Goal: Task Accomplishment & Management: Contribute content

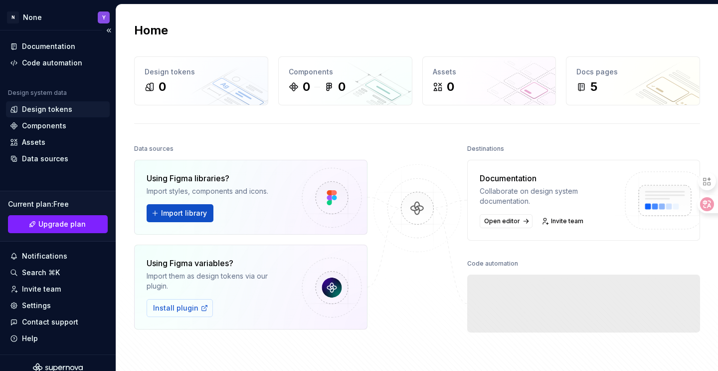
click at [47, 111] on div "Design tokens" at bounding box center [47, 109] width 50 height 10
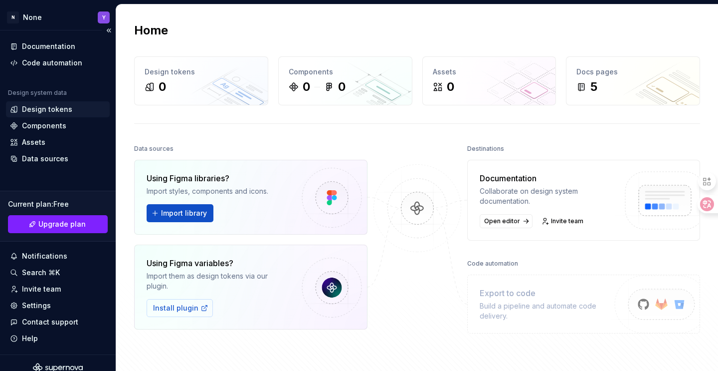
click at [47, 112] on div "Design tokens" at bounding box center [47, 109] width 50 height 10
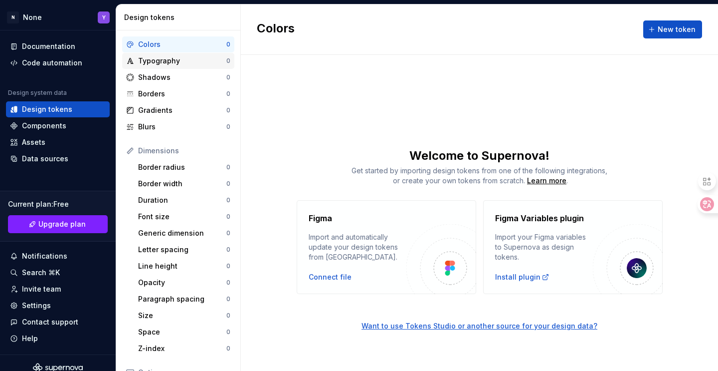
click at [178, 63] on div "Typography" at bounding box center [182, 61] width 88 height 10
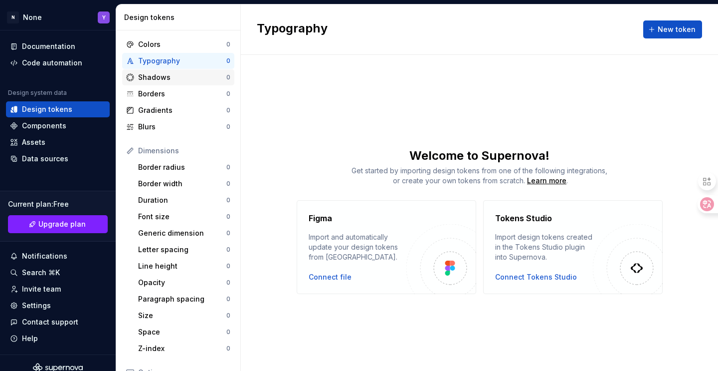
click at [175, 80] on div "Shadows" at bounding box center [182, 77] width 88 height 10
click at [173, 94] on div "Borders" at bounding box center [182, 94] width 88 height 10
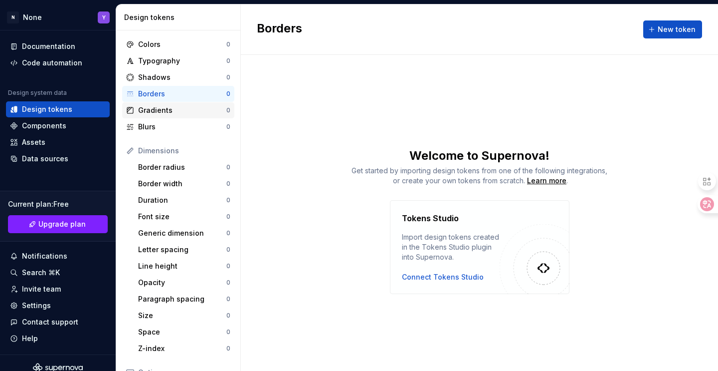
click at [171, 110] on div "Gradients" at bounding box center [182, 110] width 88 height 10
click at [169, 126] on div "Blurs" at bounding box center [182, 127] width 88 height 10
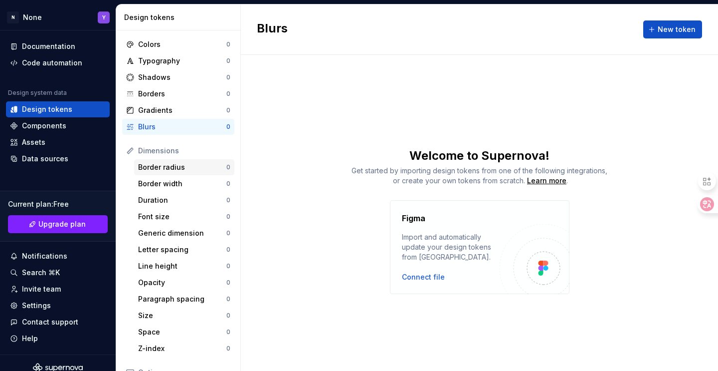
click at [170, 170] on div "Border radius" at bounding box center [182, 167] width 88 height 10
click at [170, 191] on div "Border width 0" at bounding box center [184, 184] width 100 height 16
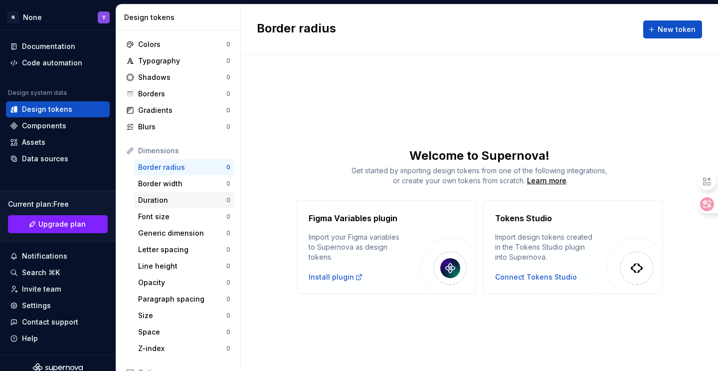
click at [166, 207] on div "Duration 0" at bounding box center [184, 200] width 100 height 16
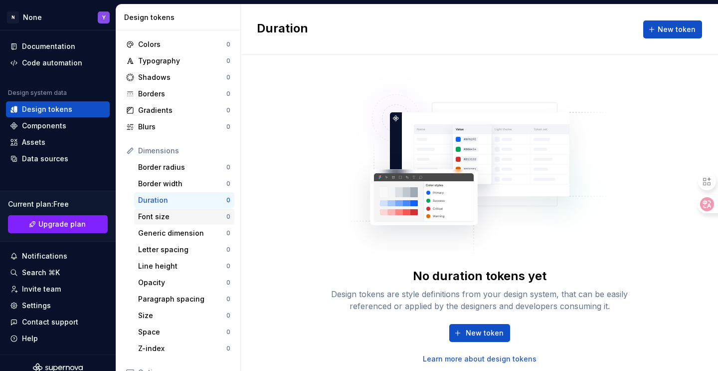
click at [165, 216] on div "Font size" at bounding box center [182, 216] width 88 height 10
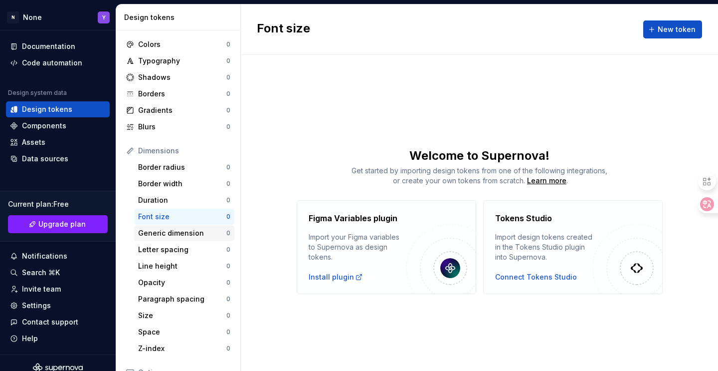
click at [166, 229] on div "Generic dimension" at bounding box center [182, 233] width 88 height 10
click at [167, 248] on div "Letter spacing" at bounding box center [182, 249] width 88 height 10
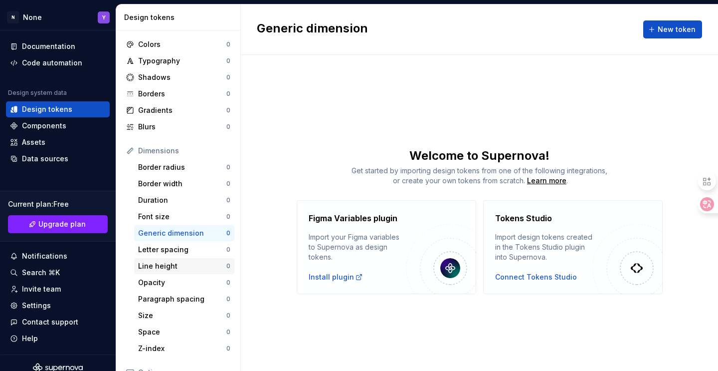
click at [167, 262] on div "Line height" at bounding box center [182, 266] width 88 height 10
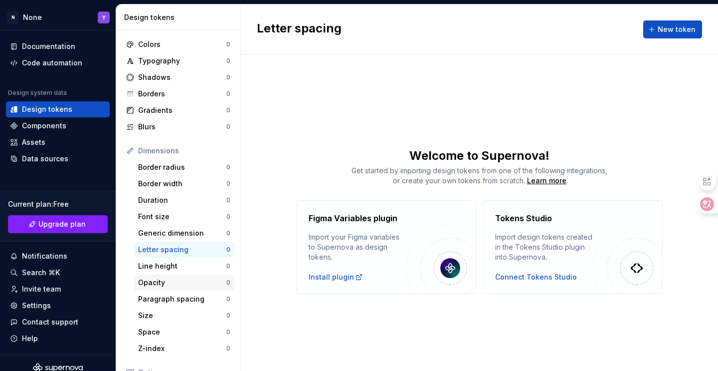
click at [167, 281] on div "Opacity" at bounding box center [182, 282] width 88 height 10
click at [167, 296] on div "Paragraph spacing" at bounding box center [182, 299] width 88 height 10
click at [167, 313] on div "Size" at bounding box center [182, 315] width 88 height 10
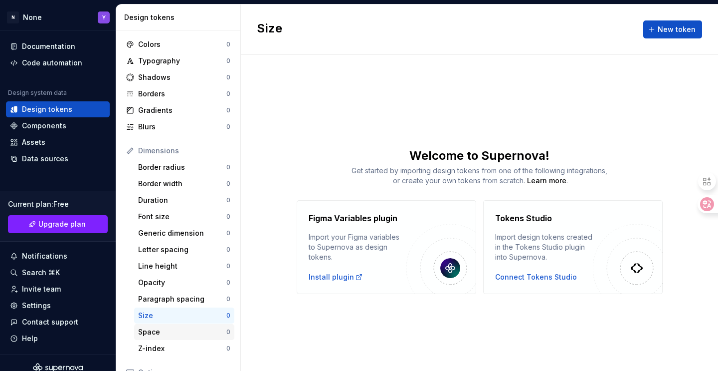
click at [165, 329] on div "Space" at bounding box center [182, 332] width 88 height 10
click at [165, 351] on div "Z-index" at bounding box center [182, 348] width 88 height 10
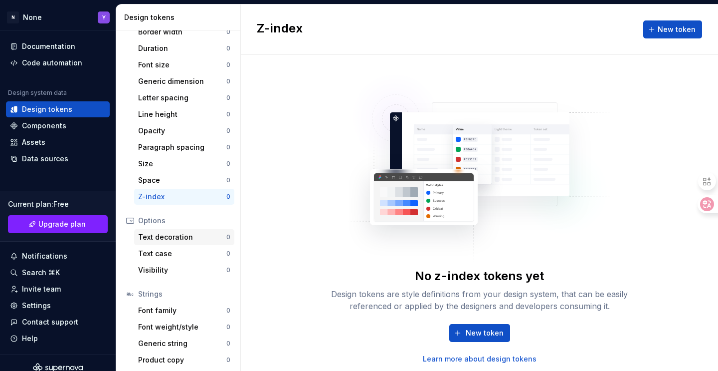
scroll to position [155, 0]
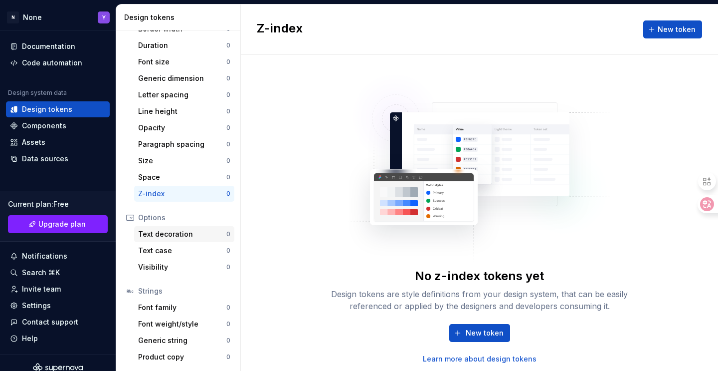
click at [166, 233] on div "Text decoration" at bounding box center [182, 234] width 88 height 10
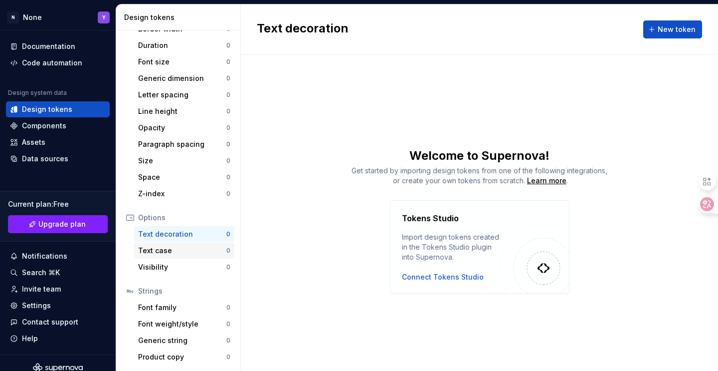
click at [166, 250] on div "Text case" at bounding box center [182, 250] width 88 height 10
click at [168, 266] on div "Visibility" at bounding box center [182, 267] width 88 height 10
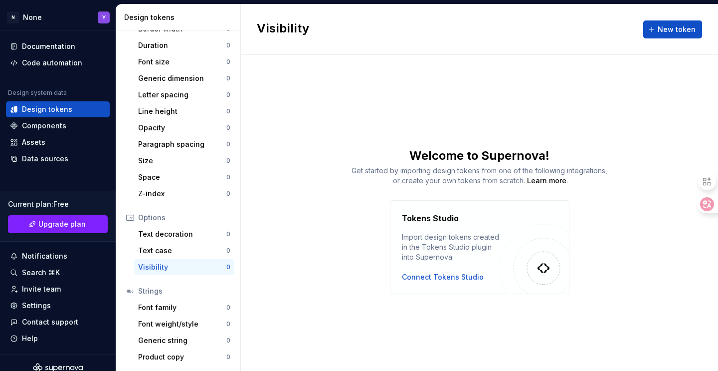
click at [170, 296] on div "Strings" at bounding box center [178, 291] width 112 height 16
click at [171, 305] on div "Font family" at bounding box center [182, 307] width 88 height 10
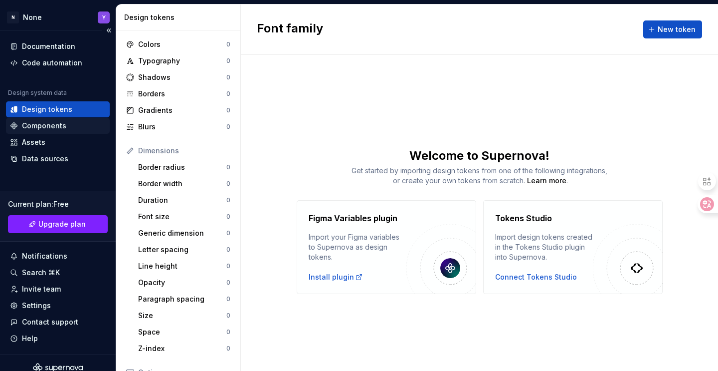
click at [37, 132] on div "Components" at bounding box center [58, 126] width 104 height 16
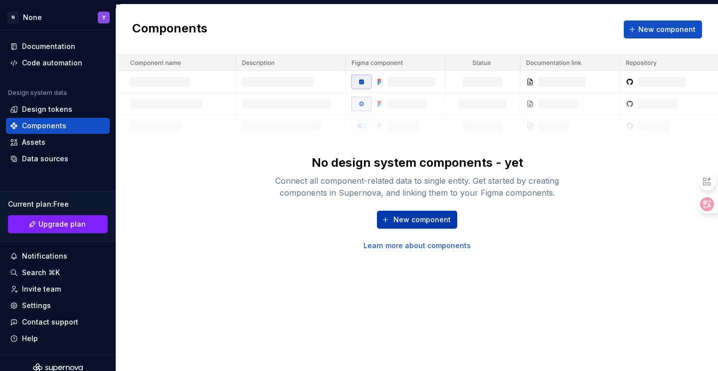
click at [408, 213] on button "New component" at bounding box center [417, 219] width 80 height 18
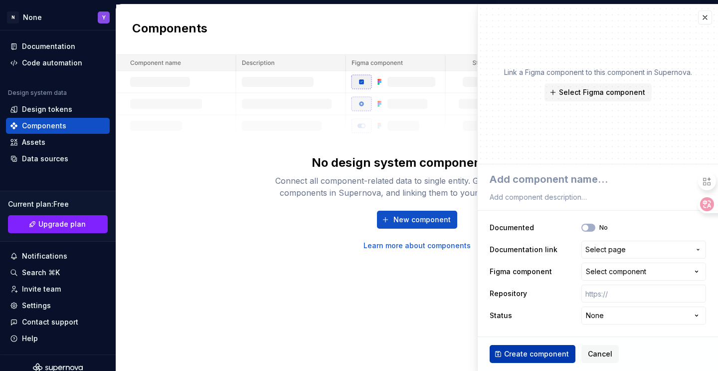
click at [527, 352] on span "Create component" at bounding box center [536, 354] width 65 height 10
type textarea "*"
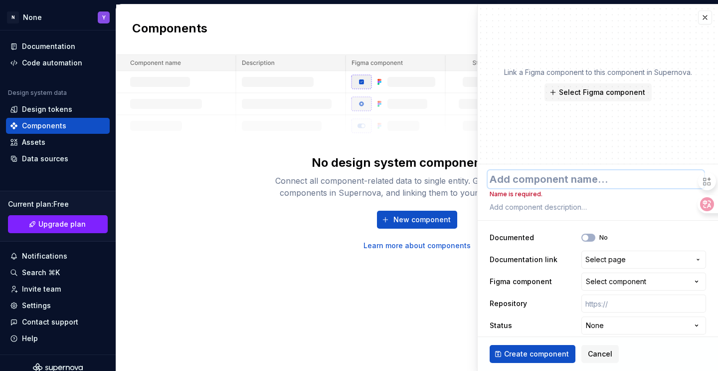
click at [543, 183] on textarea at bounding box center [596, 179] width 216 height 18
type textarea "B"
type textarea "*"
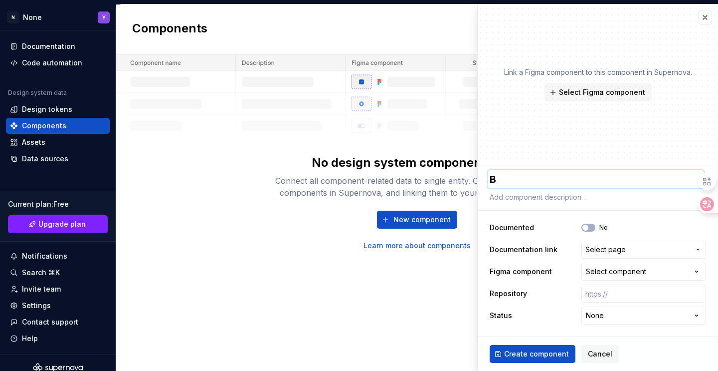
type textarea "Bu"
type textarea "*"
type textarea "But"
type textarea "*"
type textarea "Butt"
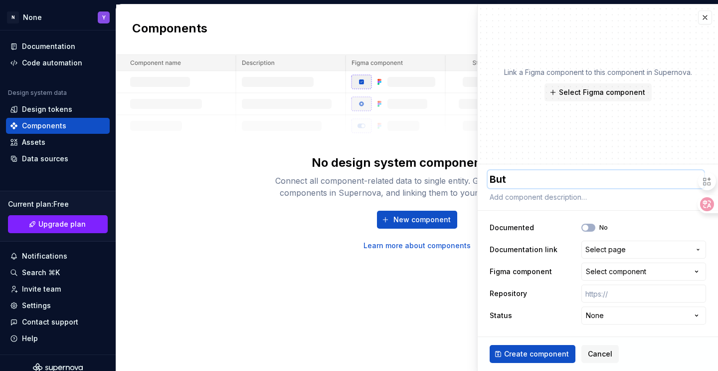
type textarea "*"
type textarea "Butto"
type textarea "*"
type textarea "Button"
type textarea "*"
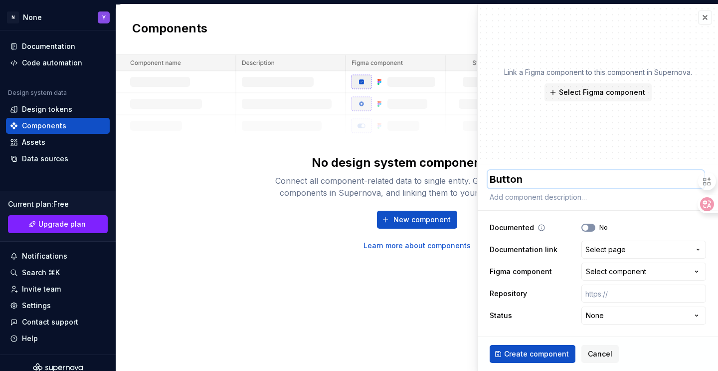
type textarea "Button"
click at [590, 226] on button "No" at bounding box center [589, 227] width 14 height 8
click at [610, 248] on span "Select page" at bounding box center [606, 249] width 40 height 10
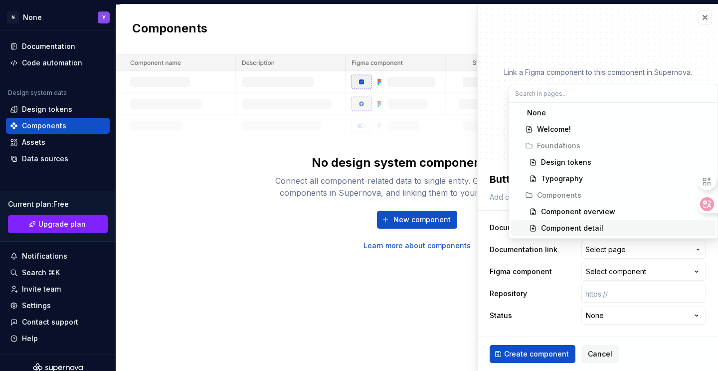
click at [565, 223] on div "Component detail" at bounding box center [572, 228] width 62 height 10
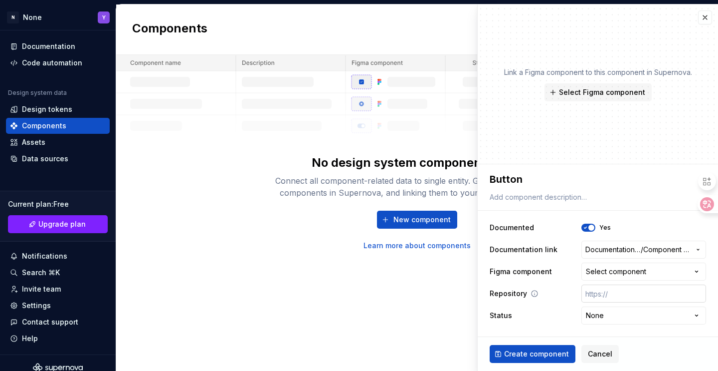
click at [620, 292] on input "text" at bounding box center [644, 293] width 125 height 18
click at [539, 353] on span "Create component" at bounding box center [536, 354] width 65 height 10
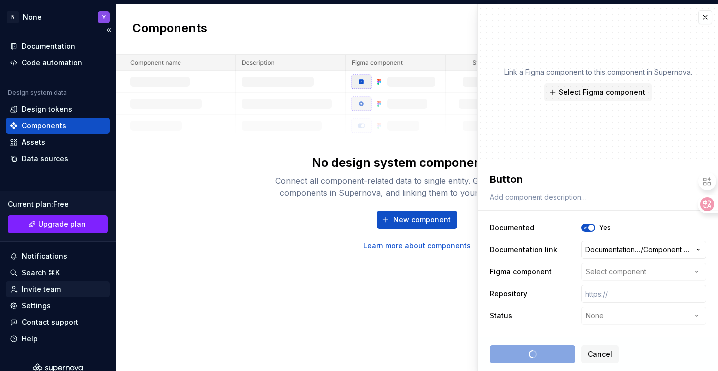
type textarea "*"
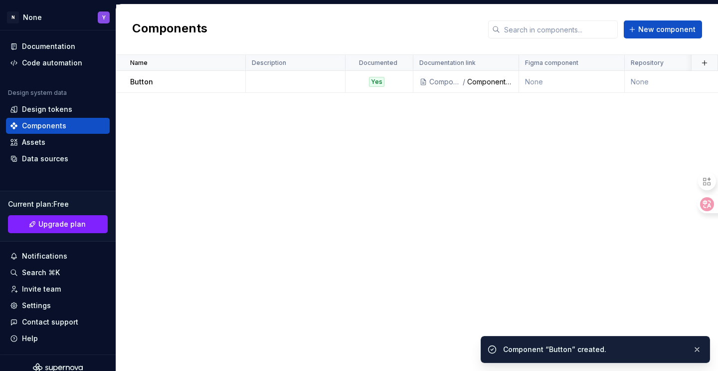
click at [332, 156] on div "Name Description Documented Documentation link Figma component Repository Statu…" at bounding box center [417, 213] width 602 height 316
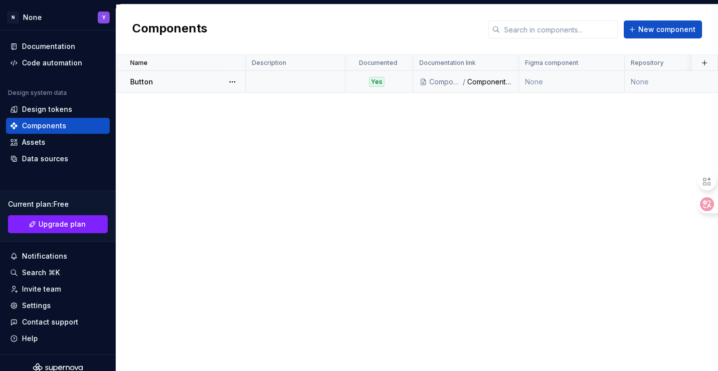
click at [488, 80] on div "Component detail" at bounding box center [489, 82] width 45 height 10
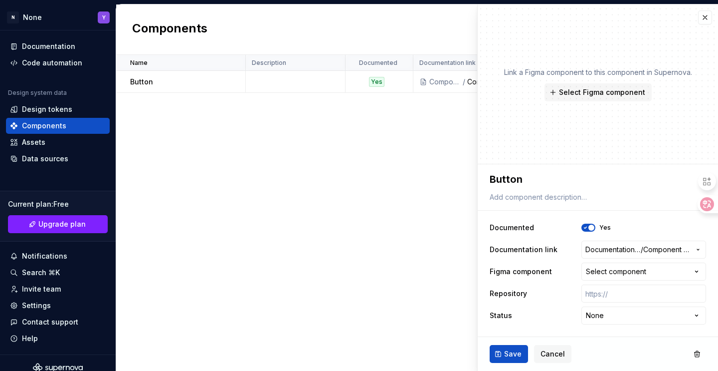
click at [401, 172] on div "Name Description Documented Documentation link Figma component Repository Statu…" at bounding box center [417, 213] width 602 height 316
click at [707, 12] on button "button" at bounding box center [705, 17] width 14 height 14
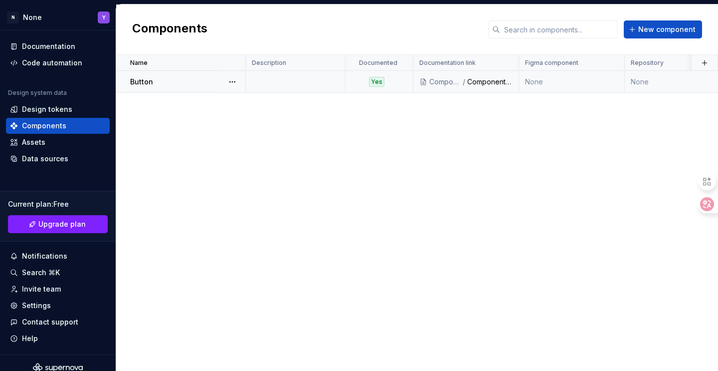
click at [627, 81] on td "None" at bounding box center [684, 82] width 118 height 22
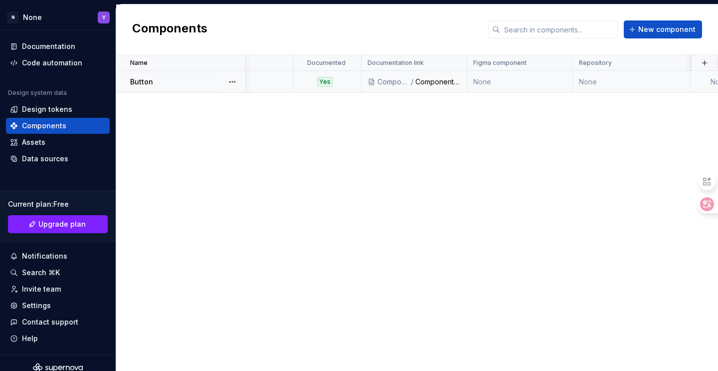
scroll to position [0, 65]
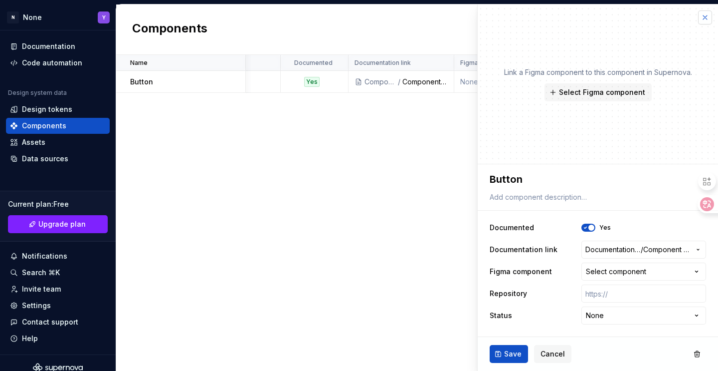
click at [708, 19] on button "button" at bounding box center [705, 17] width 14 height 14
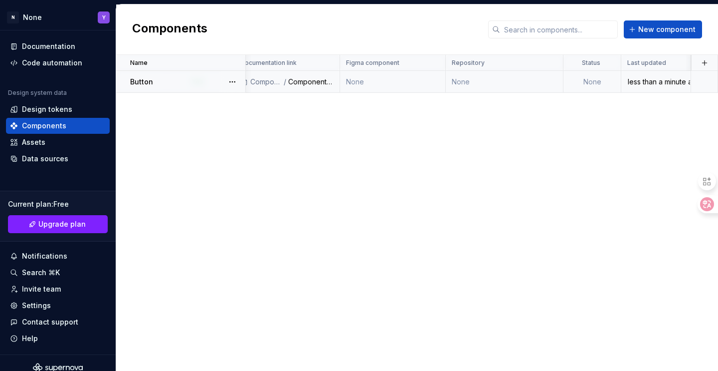
scroll to position [0, 179]
click at [642, 82] on div "less than a minute ago" at bounding box center [656, 82] width 68 height 10
type textarea "*"
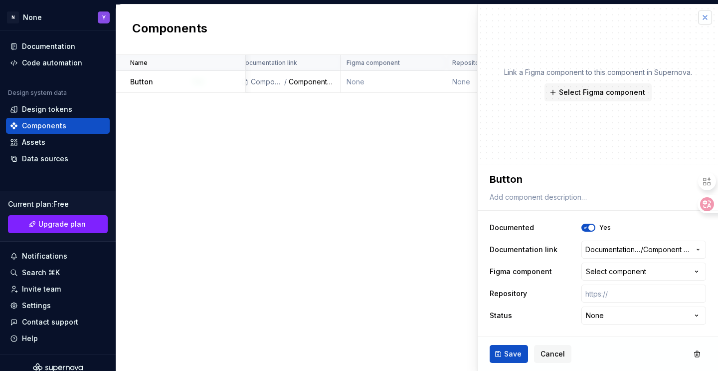
click at [704, 14] on button "button" at bounding box center [705, 17] width 14 height 14
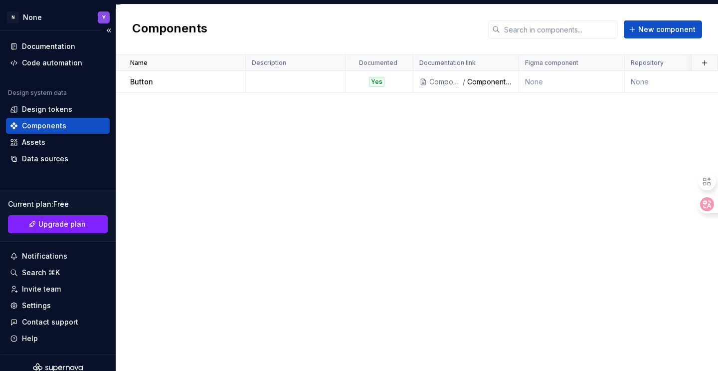
click at [52, 131] on div "Components" at bounding box center [58, 126] width 104 height 16
click at [52, 141] on div "Assets" at bounding box center [58, 142] width 96 height 10
click at [63, 66] on div "Code automation" at bounding box center [52, 63] width 60 height 10
